Goal: Find contact information: Find contact information

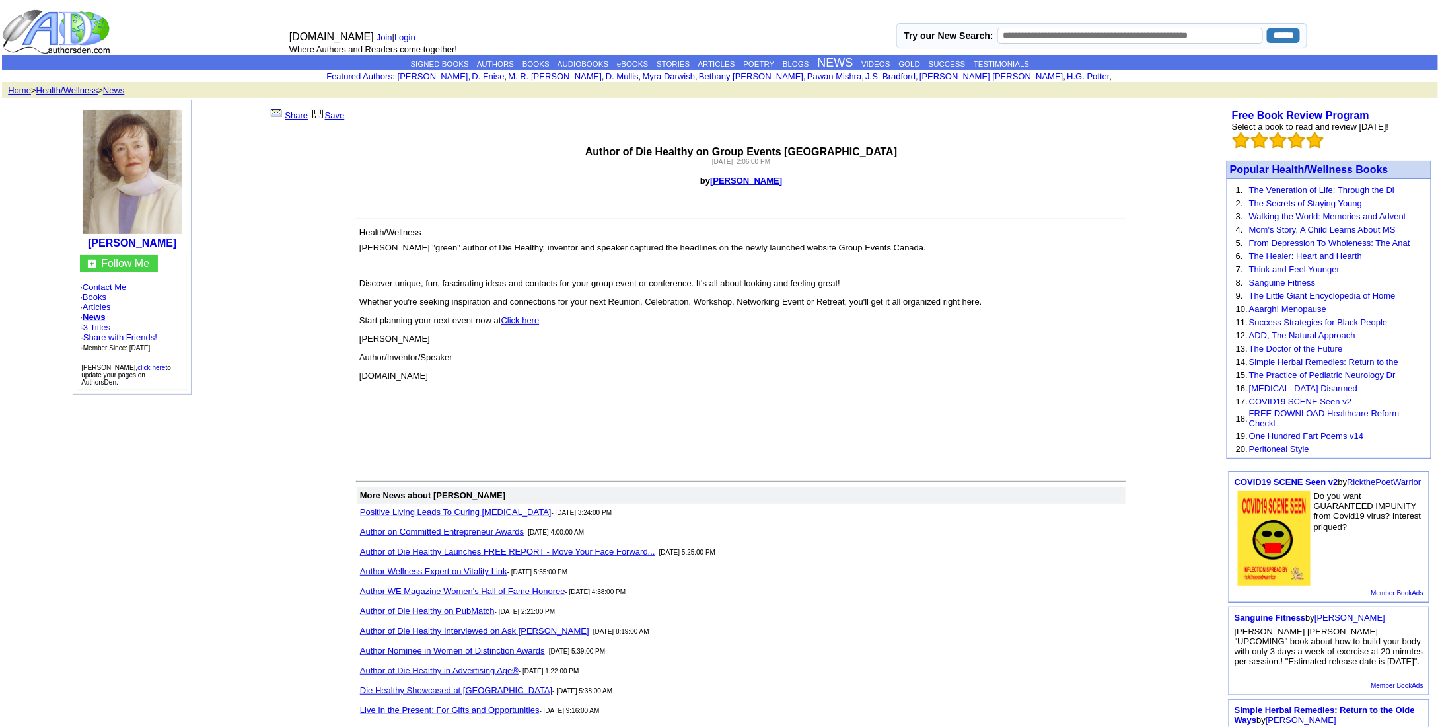
click at [114, 277] on p "Follow Me · Contact Me · Books · Articles · News · 3 Titles · Share with Friend…" at bounding box center [132, 321] width 104 height 132
click at [114, 285] on link "Contact Me" at bounding box center [105, 287] width 44 height 10
